Goal: Task Accomplishment & Management: Use online tool/utility

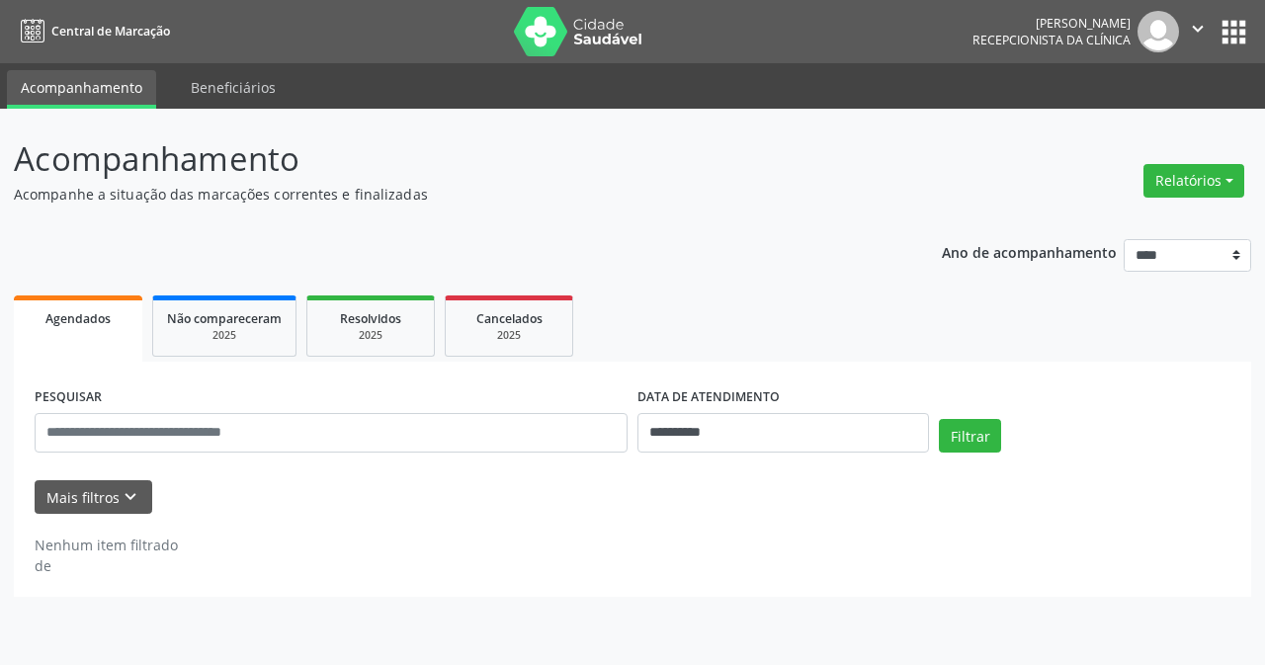
click at [1204, 177] on button "Relatórios" at bounding box center [1194, 181] width 101 height 34
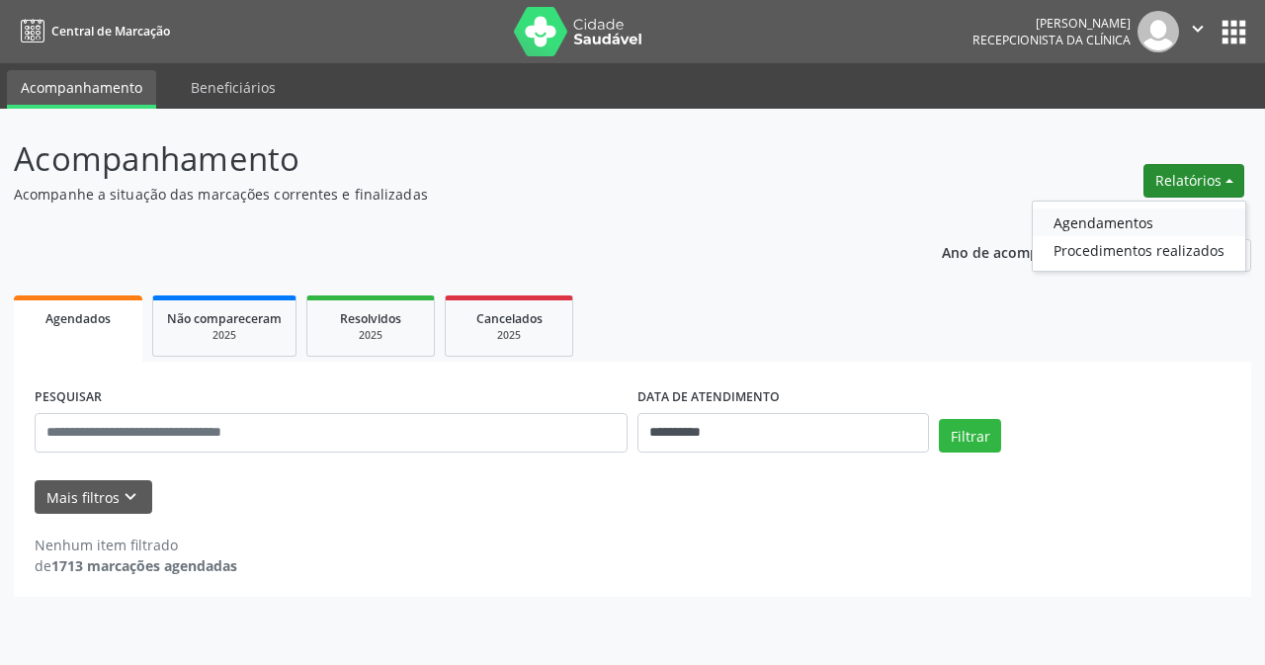
click at [1068, 222] on link "Agendamentos" at bounding box center [1139, 223] width 213 height 28
select select "*"
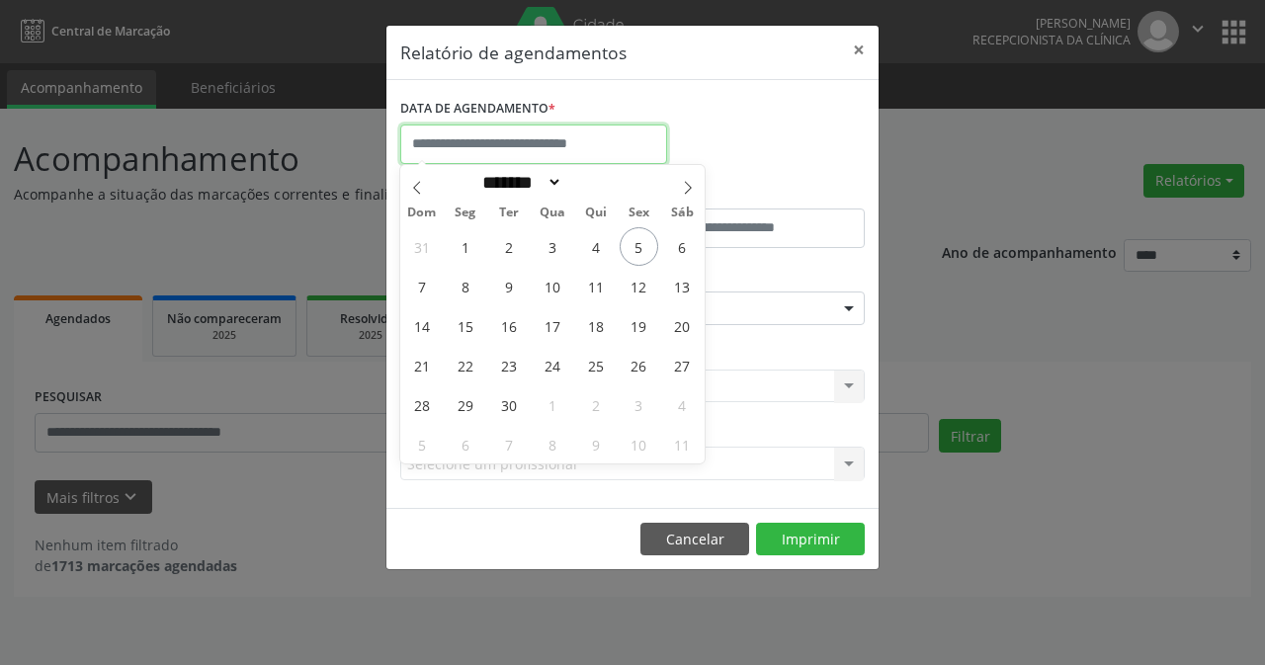
click at [530, 143] on input "text" at bounding box center [533, 145] width 267 height 40
click at [682, 251] on span "6" at bounding box center [682, 246] width 39 height 39
type input "**********"
click at [682, 251] on span "6" at bounding box center [682, 246] width 39 height 39
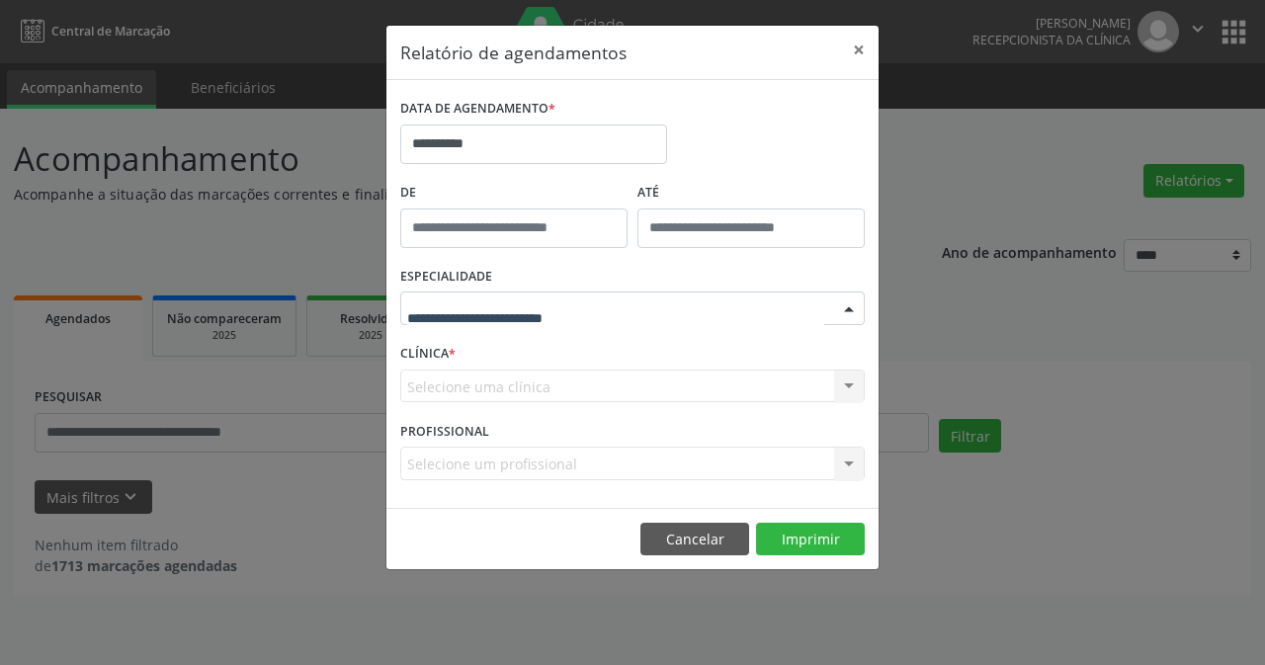
click at [842, 309] on div at bounding box center [849, 310] width 30 height 34
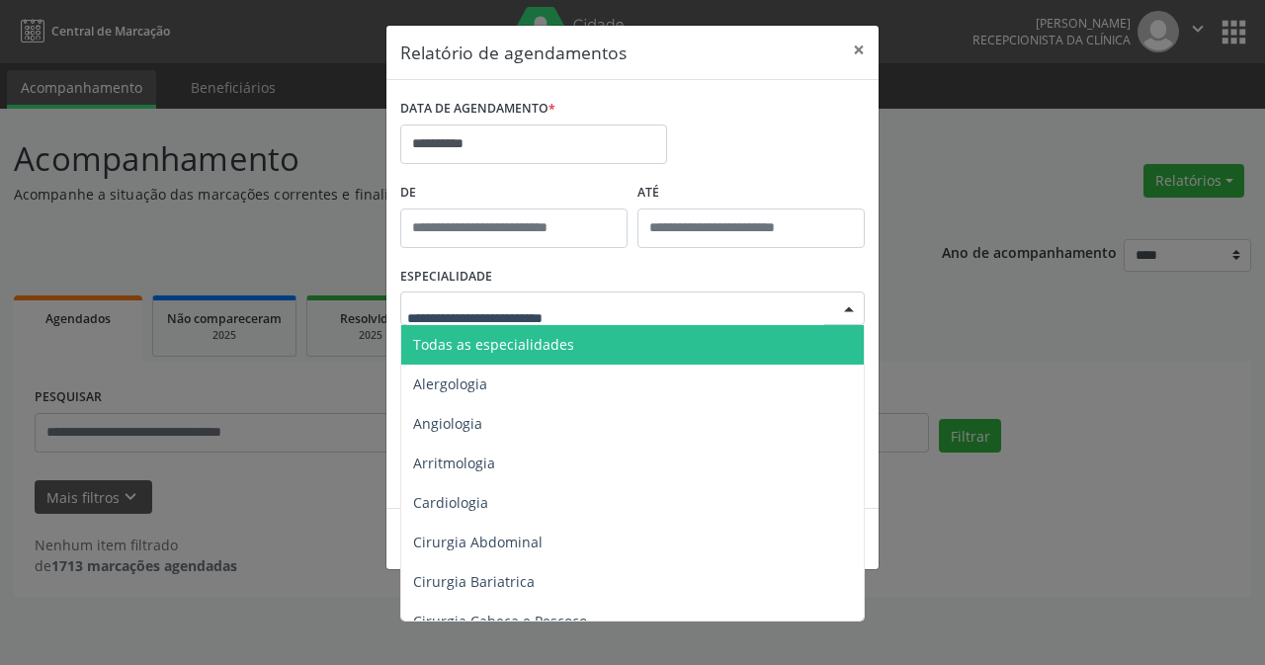
click at [530, 344] on span "Todas as especialidades" at bounding box center [493, 344] width 161 height 19
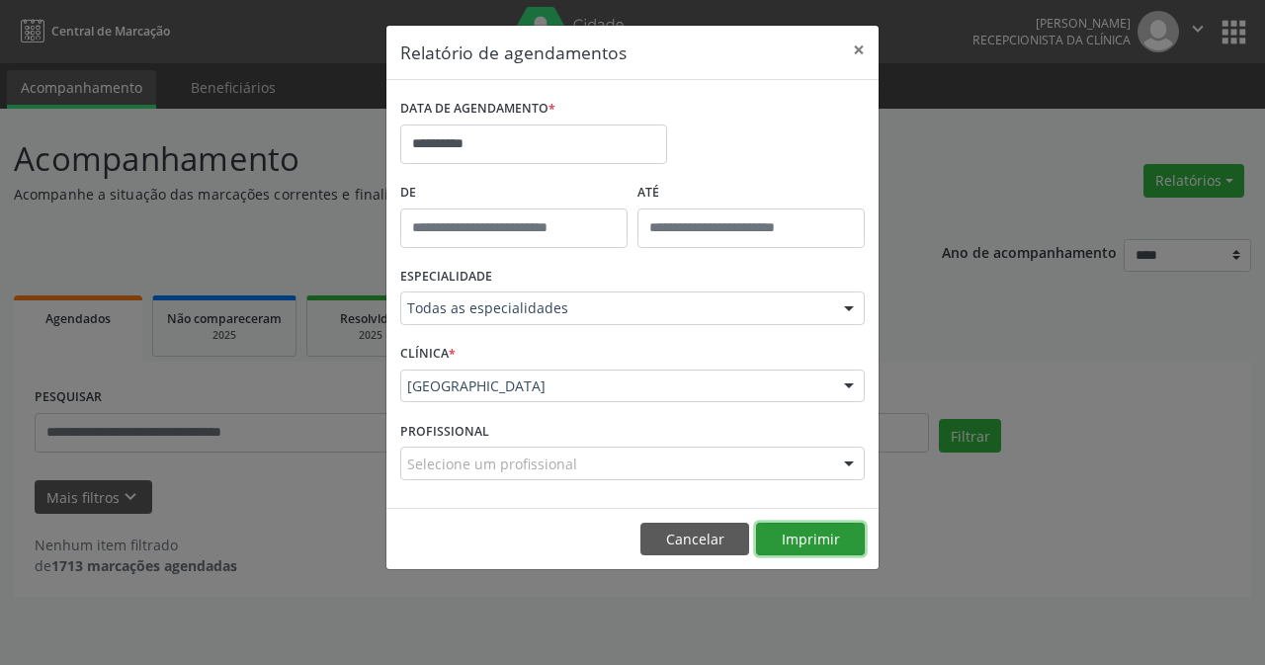
click at [815, 535] on button "Imprimir" at bounding box center [810, 540] width 109 height 34
click at [865, 52] on button "×" at bounding box center [859, 50] width 40 height 48
